Goal: Task Accomplishment & Management: Use online tool/utility

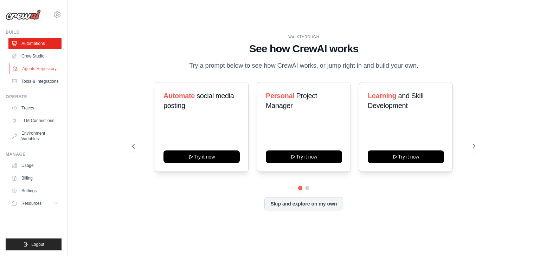
click at [40, 69] on link "Agents Repository" at bounding box center [35, 68] width 53 height 11
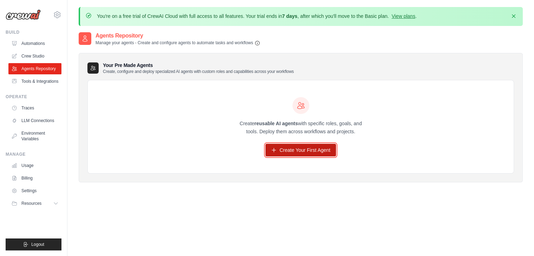
click at [287, 149] on link "Create Your First Agent" at bounding box center [301, 150] width 71 height 13
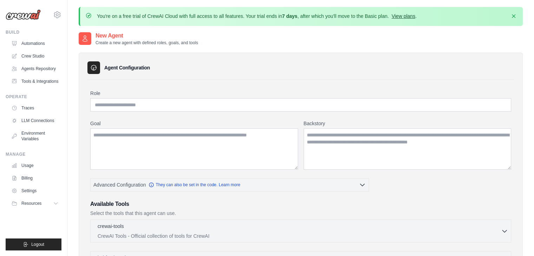
drag, startPoint x: 232, startPoint y: 191, endPoint x: 417, endPoint y: 18, distance: 254.1
click at [415, 18] on link "View plans" at bounding box center [404, 16] width 24 height 6
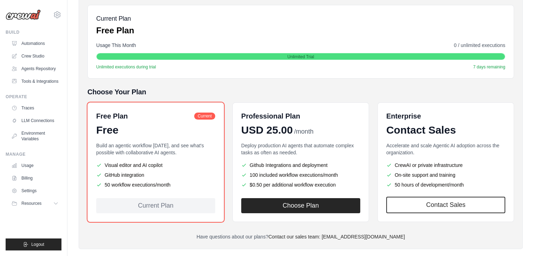
scroll to position [105, 0]
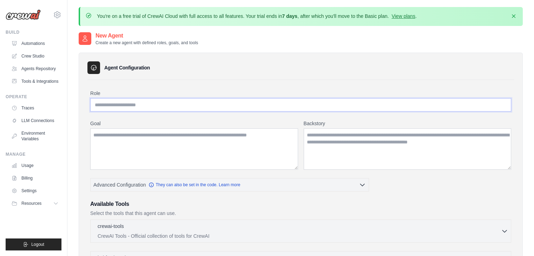
click at [149, 101] on input "Role" at bounding box center [300, 104] width 421 height 13
type input "**********"
click at [141, 147] on textarea "Goal" at bounding box center [194, 149] width 208 height 41
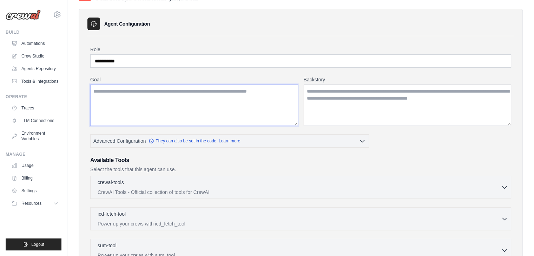
scroll to position [44, 0]
